Goal: Task Accomplishment & Management: Manage account settings

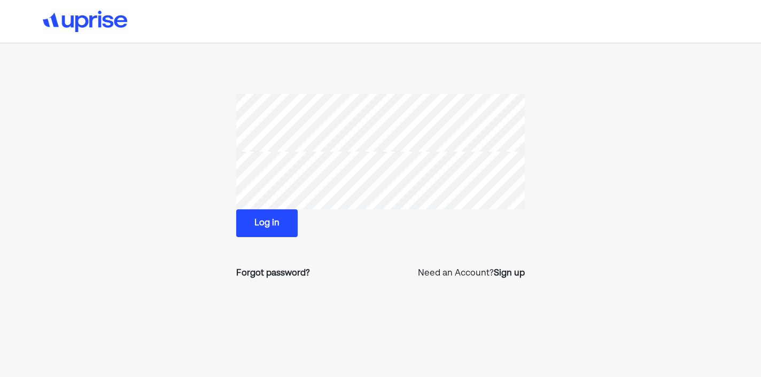
click at [283, 231] on button "Log in" at bounding box center [266, 223] width 61 height 28
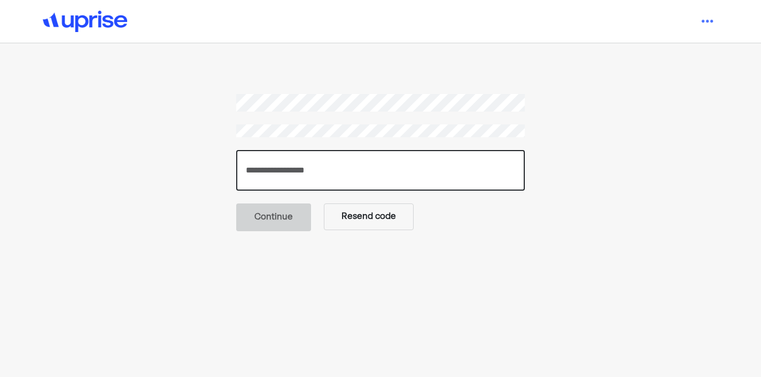
click at [409, 168] on input "number" at bounding box center [380, 170] width 288 height 41
type input "******"
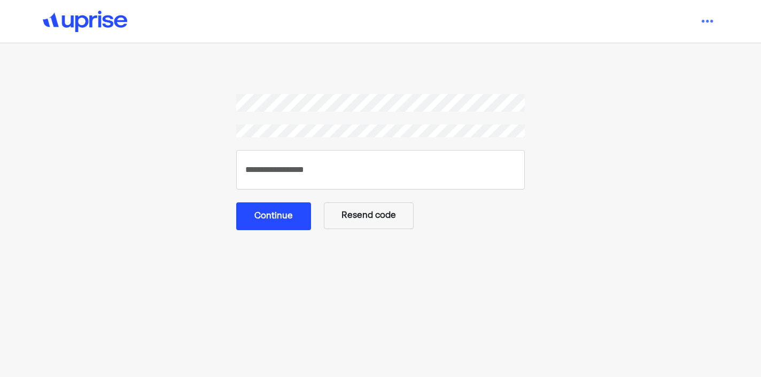
click at [287, 209] on button "Continue" at bounding box center [273, 216] width 75 height 28
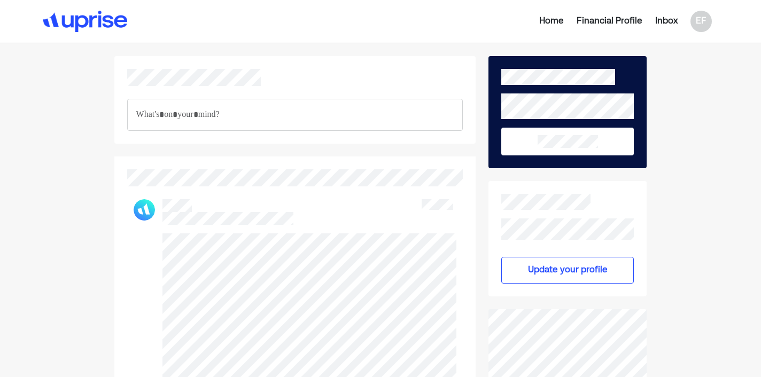
click at [552, 21] on div "Home" at bounding box center [551, 21] width 25 height 13
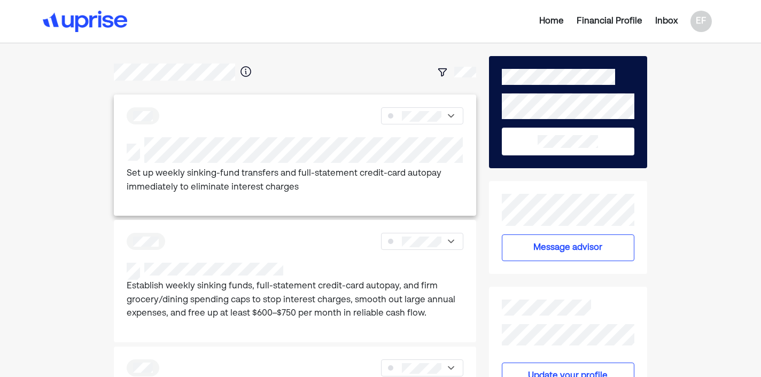
click at [268, 180] on p "Set up weekly sinking-fund transfers and full-statement credit-card autopay imm…" at bounding box center [295, 180] width 337 height 27
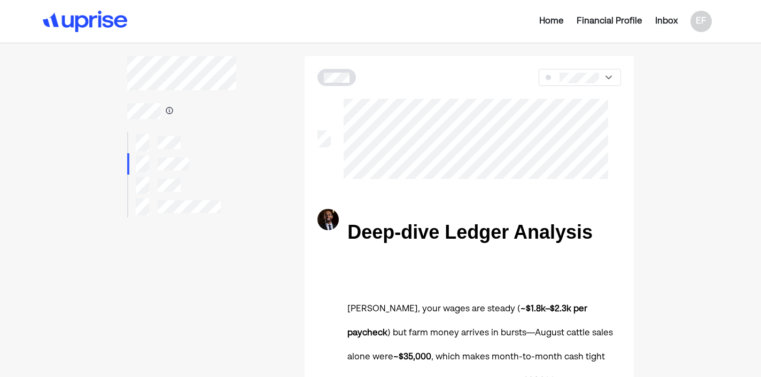
click at [552, 22] on div "Home" at bounding box center [551, 21] width 25 height 13
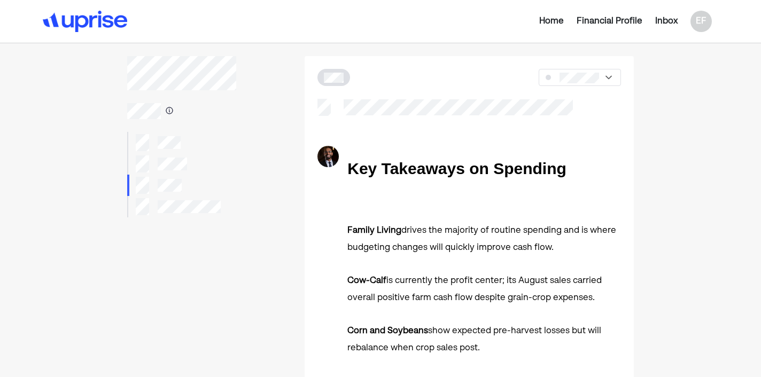
click at [549, 20] on div "Home" at bounding box center [551, 21] width 25 height 13
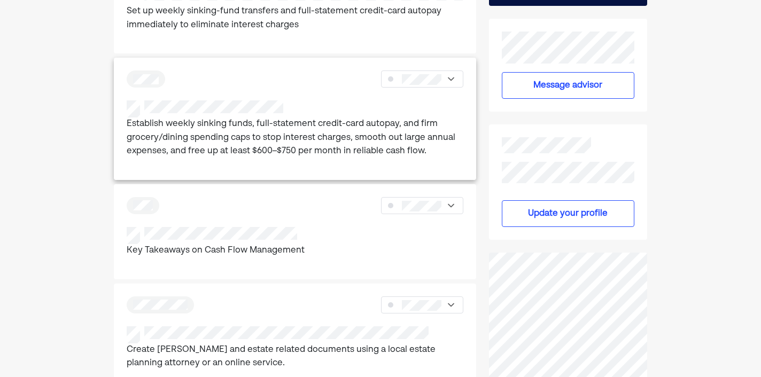
scroll to position [165, 0]
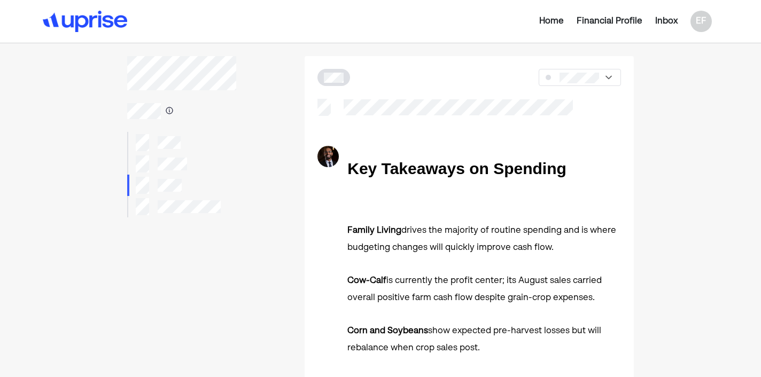
click at [539, 21] on div "Home" at bounding box center [551, 21] width 25 height 13
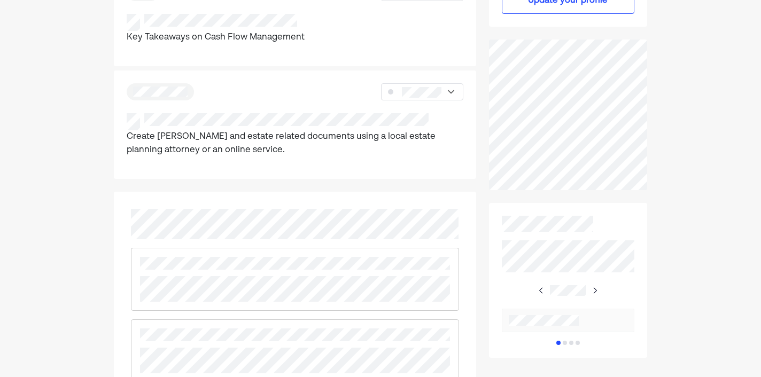
scroll to position [377, 0]
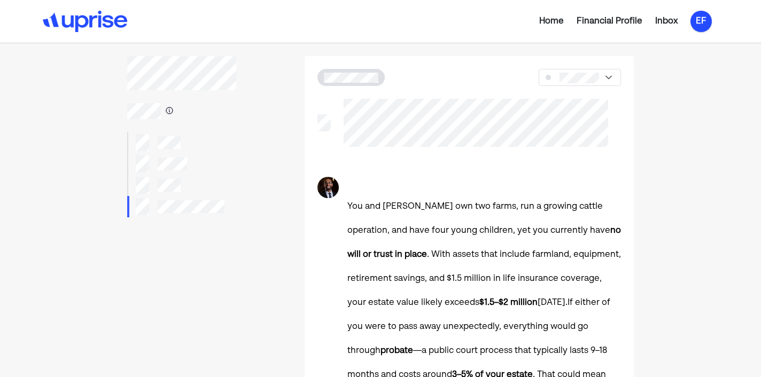
click at [701, 18] on div "EF" at bounding box center [700, 21] width 21 height 21
click at [690, 86] on div "Log out" at bounding box center [692, 86] width 32 height 13
